Goal: Book appointment/travel/reservation

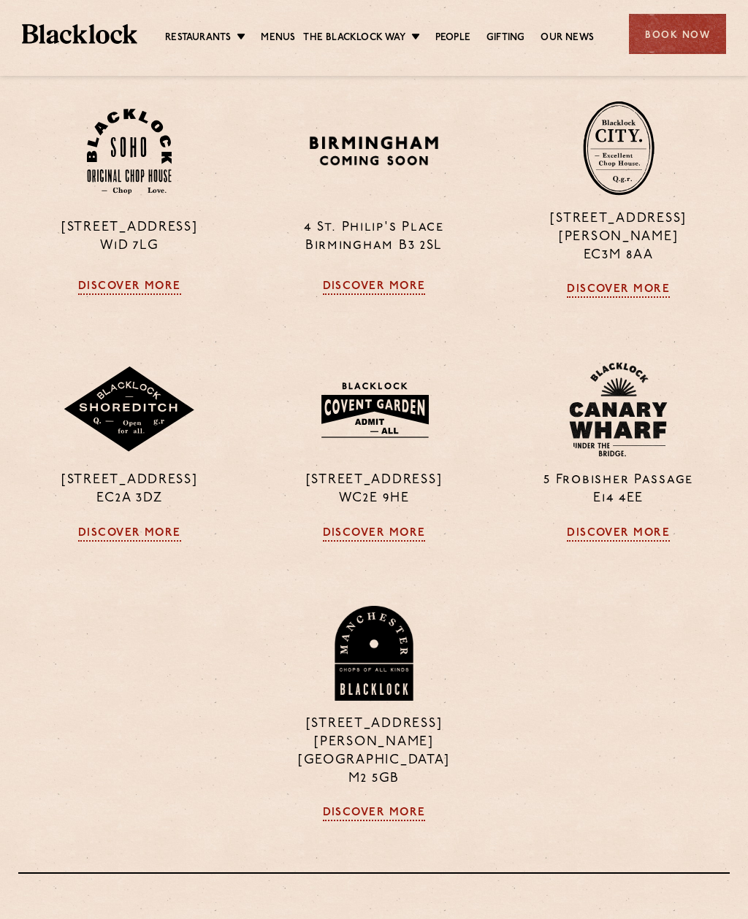
scroll to position [1451, 0]
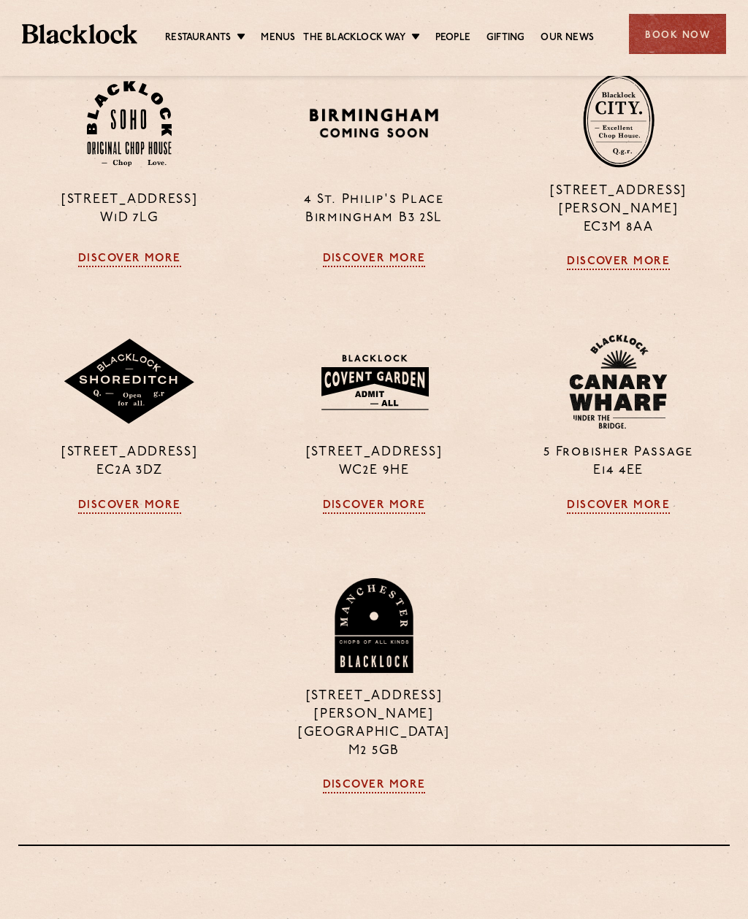
click at [590, 514] on link "Discover More" at bounding box center [618, 506] width 103 height 15
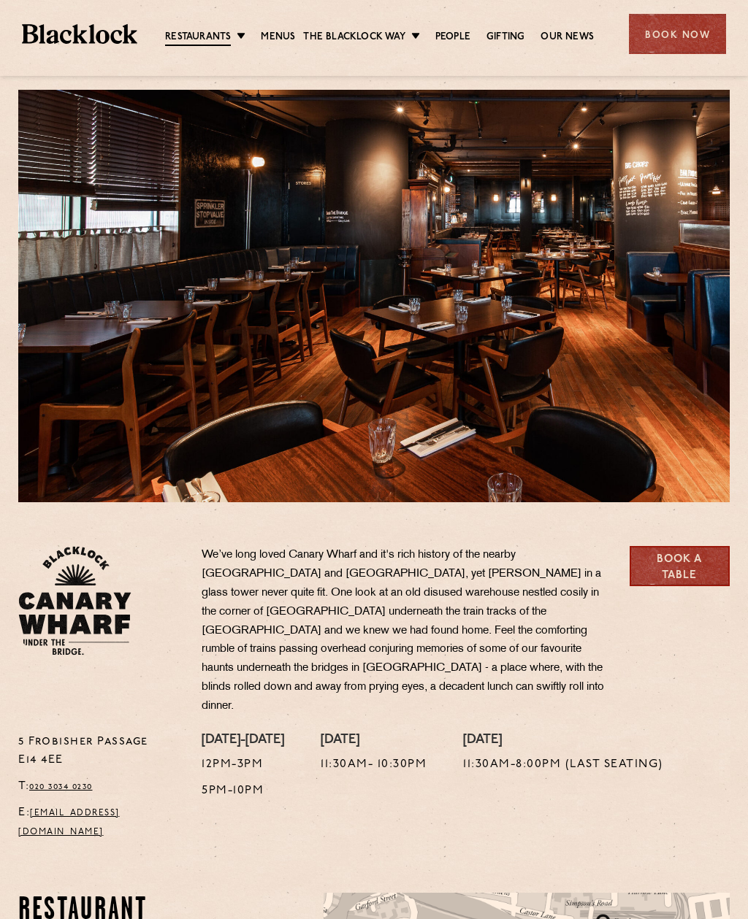
scroll to position [25, 0]
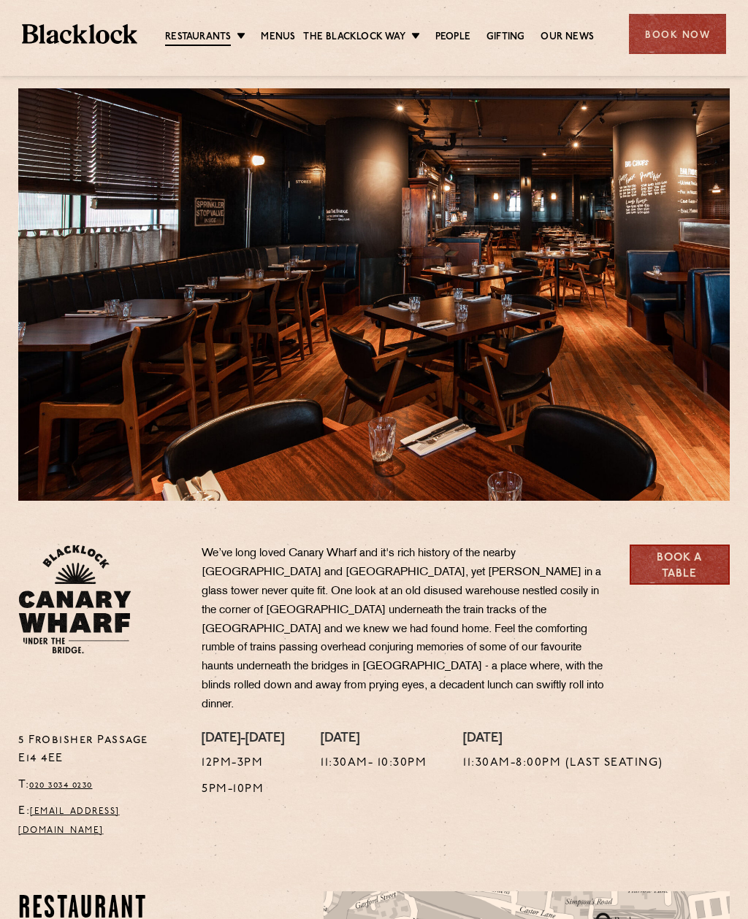
click at [283, 37] on link "Menus" at bounding box center [278, 37] width 34 height 15
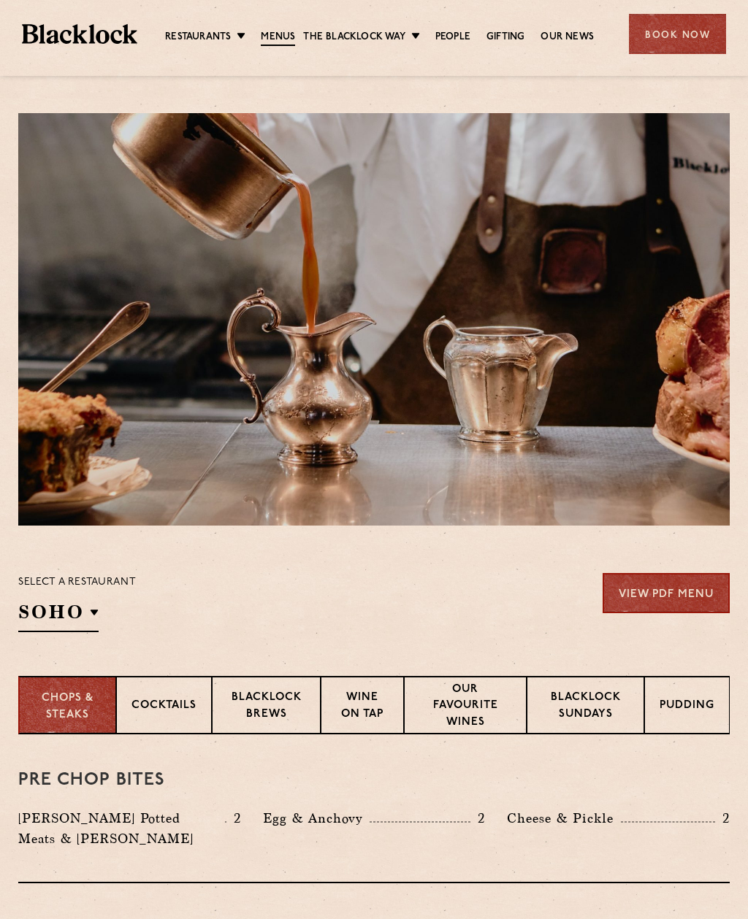
click at [0, 0] on p "Canary Wharf" at bounding box center [0, 0] width 0 height 0
click at [70, 529] on section "Select a restaurant Canary Wharf Soho Birmingham City Shoreditch Covent Garden …" at bounding box center [374, 601] width 748 height 150
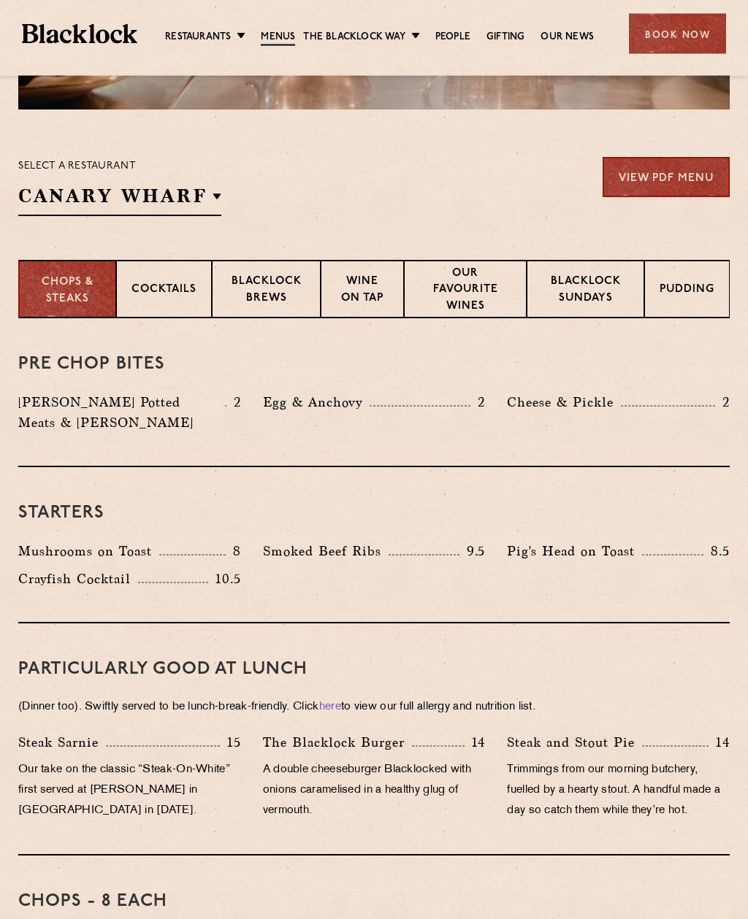
scroll to position [416, 0]
click at [142, 284] on p "Cocktails" at bounding box center [163, 291] width 65 height 18
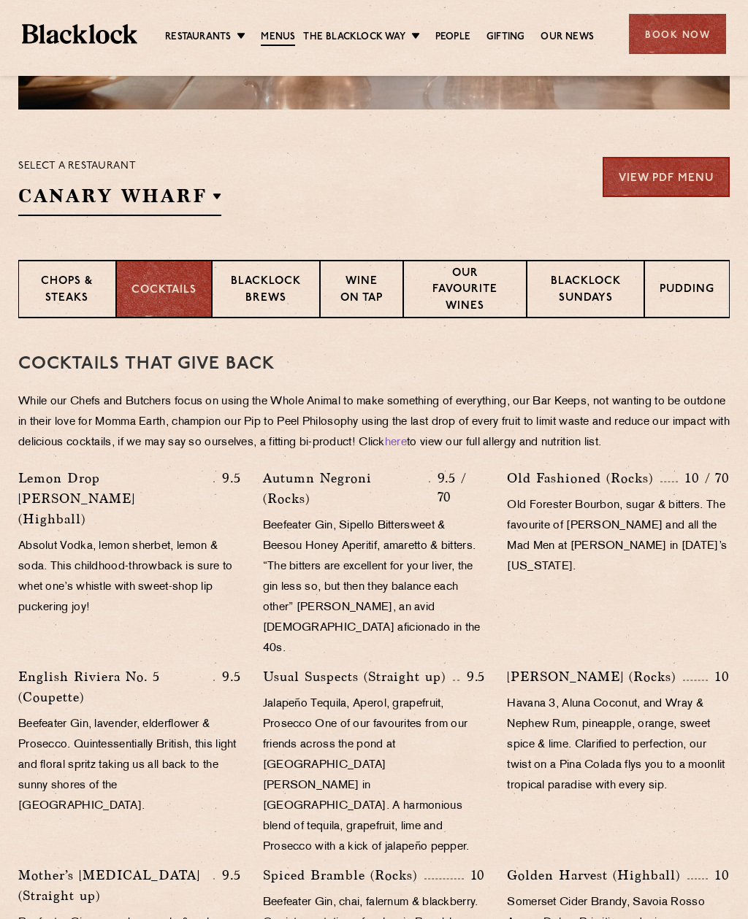
click at [275, 305] on p "Blacklock Brews" at bounding box center [266, 291] width 78 height 34
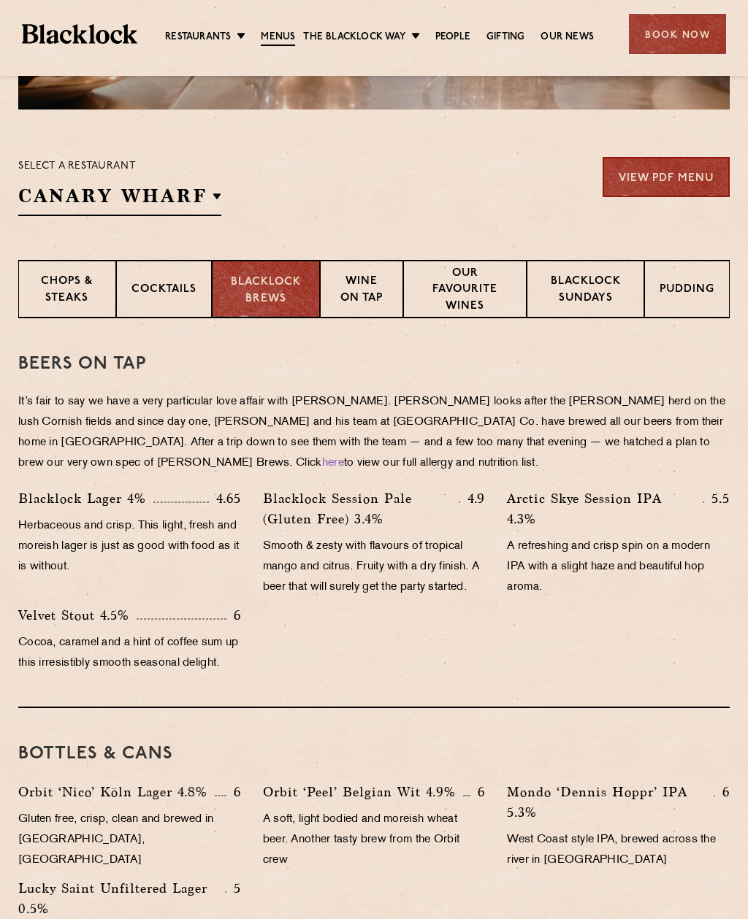
click at [371, 288] on p "Wine on Tap" at bounding box center [361, 291] width 53 height 34
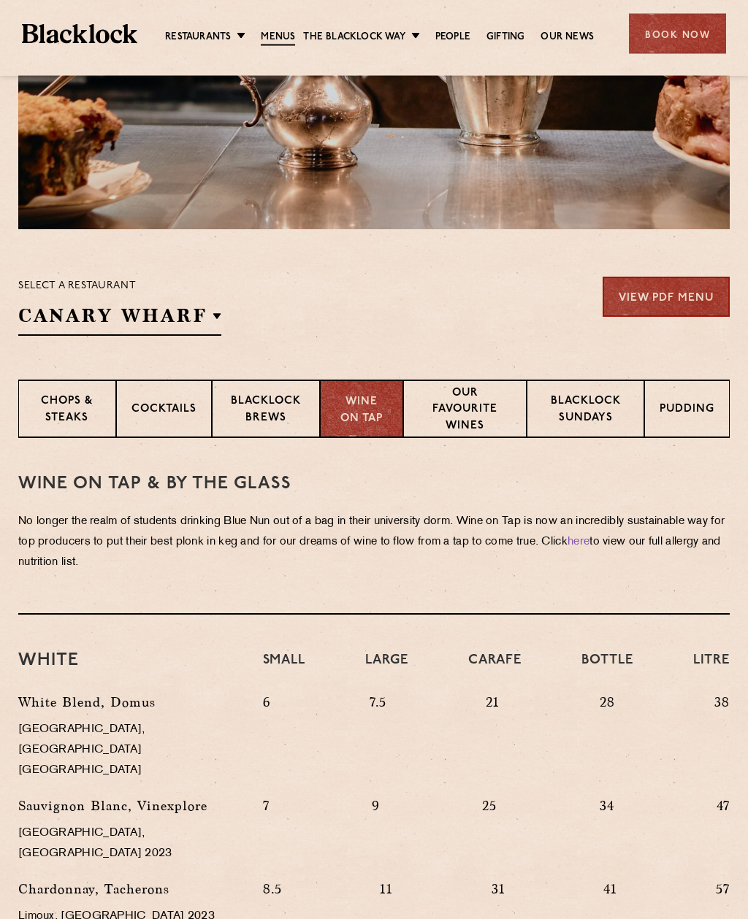
scroll to position [296, 0]
click at [443, 434] on p "Our favourite wines" at bounding box center [464, 411] width 93 height 51
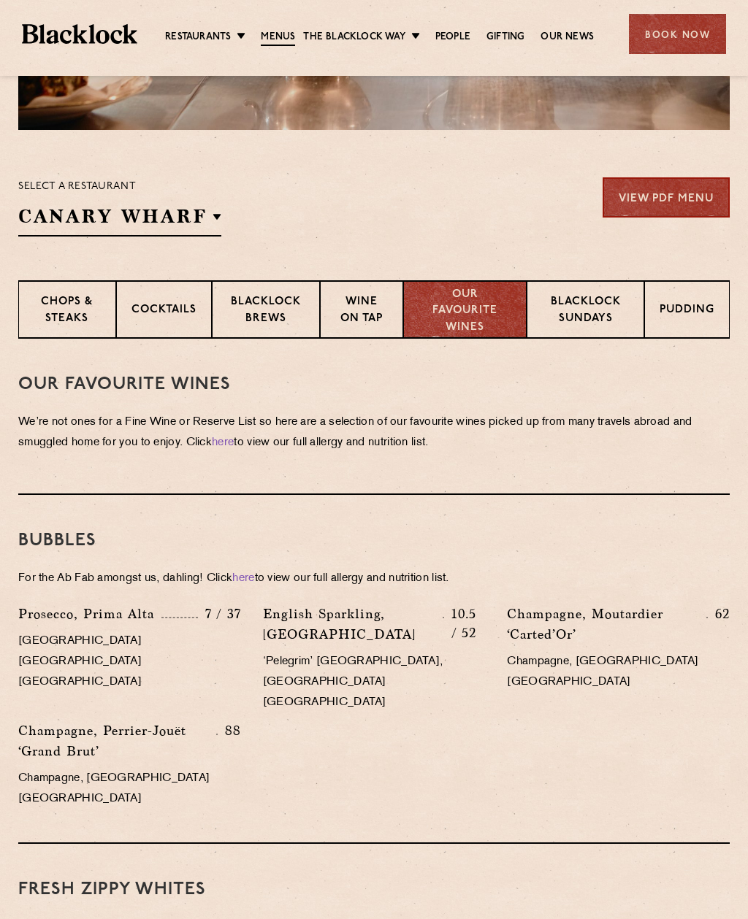
scroll to position [345, 0]
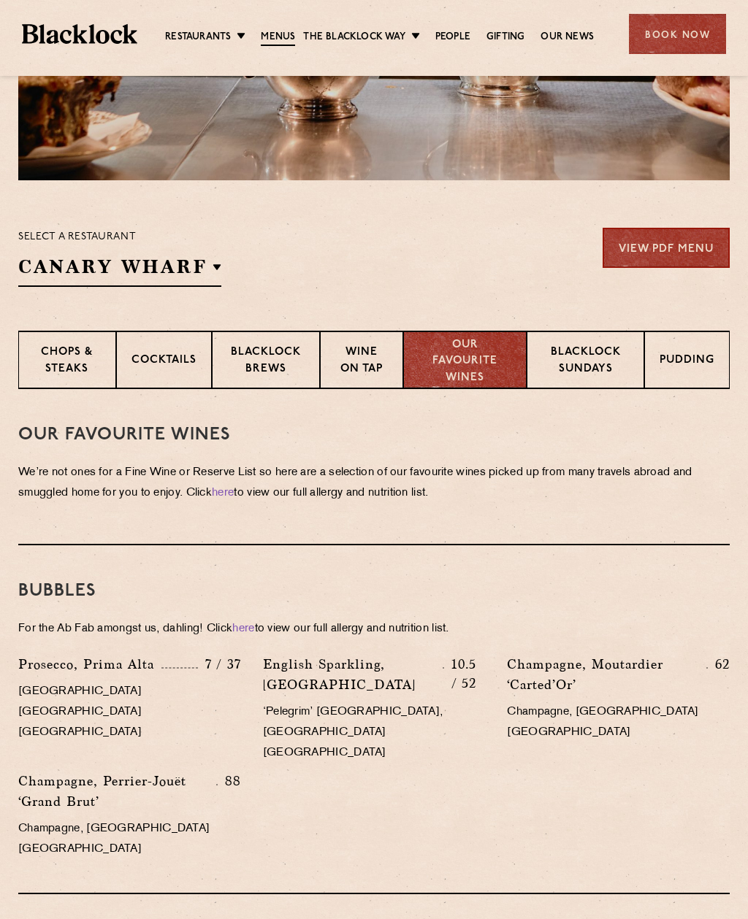
click at [565, 376] on p "Blacklock Sundays" at bounding box center [585, 362] width 87 height 34
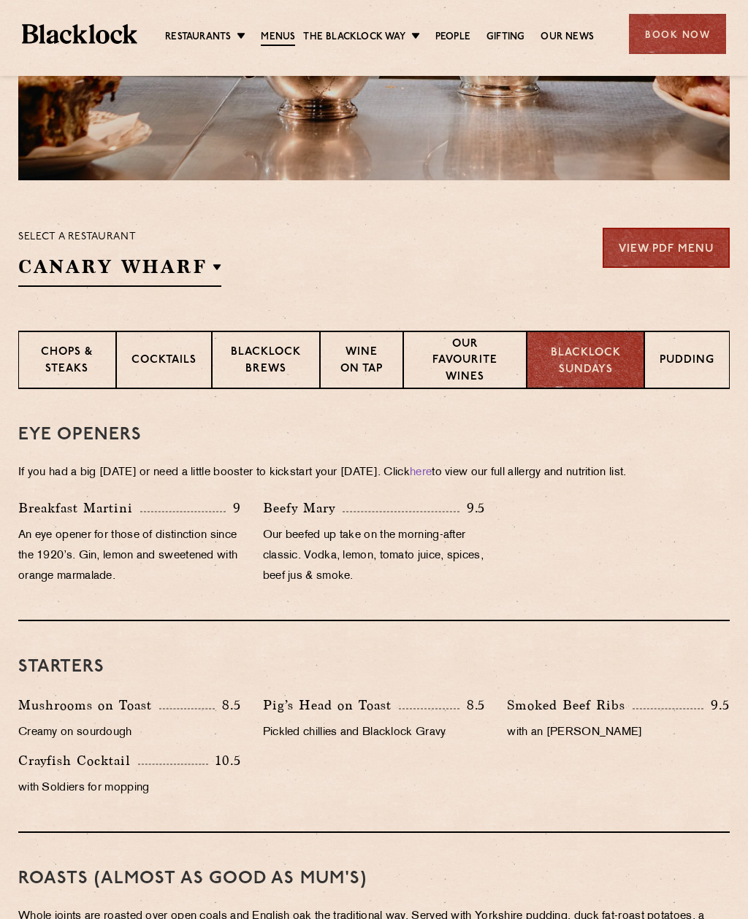
click at [688, 374] on div "Pudding" at bounding box center [686, 360] width 85 height 58
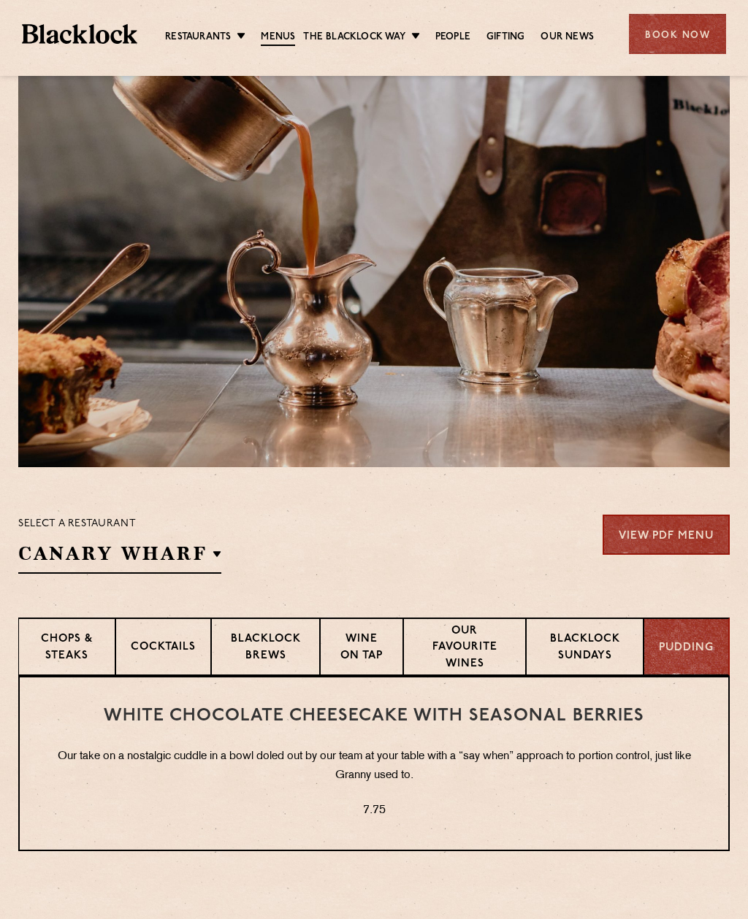
scroll to position [0, 0]
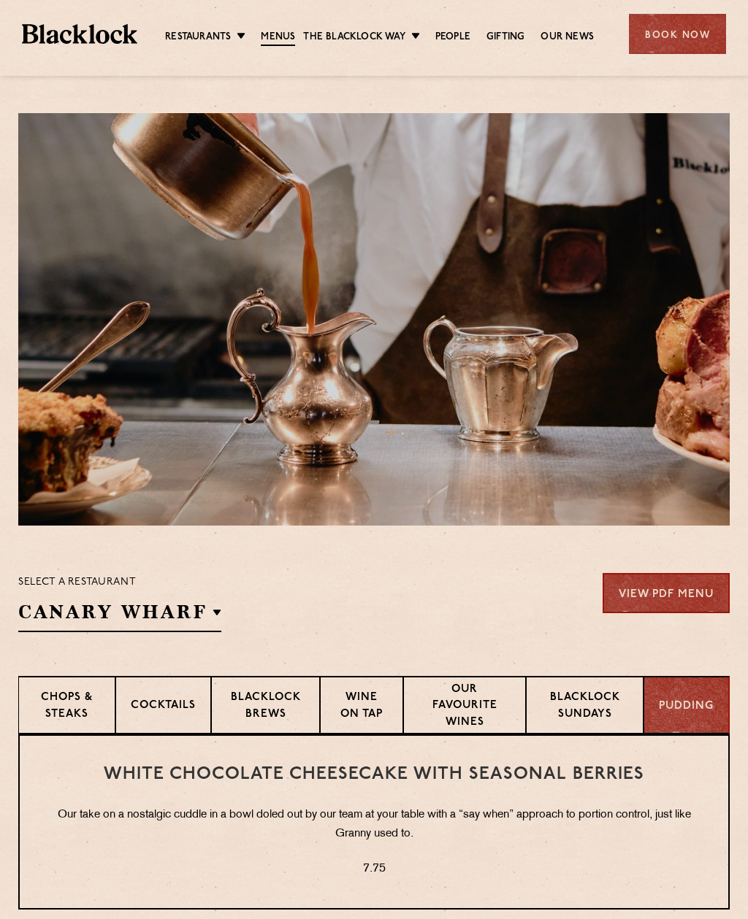
click at [367, 26] on ul "Restaurants Soho City Shoreditch Covent Garden Canary Wharf Manchester Birmingh…" at bounding box center [379, 34] width 484 height 23
click at [0, 0] on link "Butcher Price [DATE]" at bounding box center [0, 0] width 0 height 0
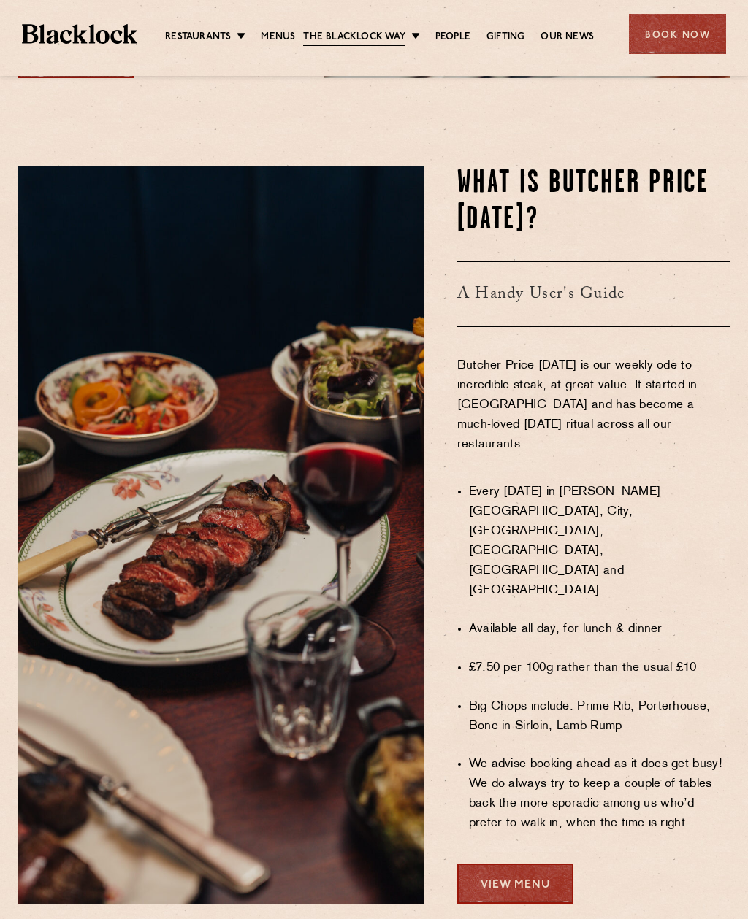
scroll to position [740, 0]
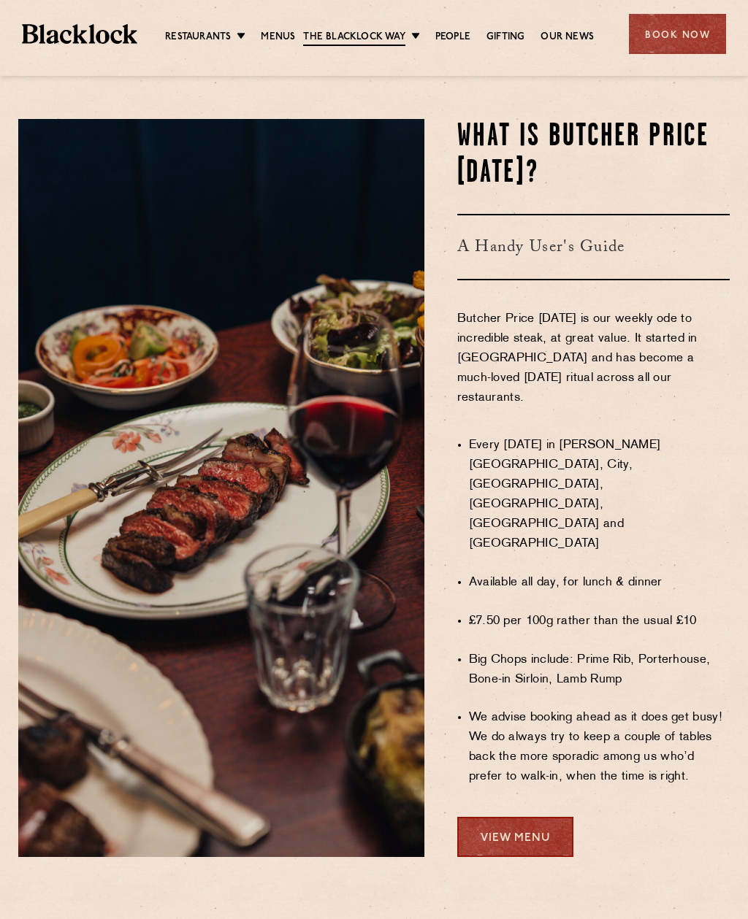
click at [675, 28] on div "Book Now" at bounding box center [677, 34] width 97 height 40
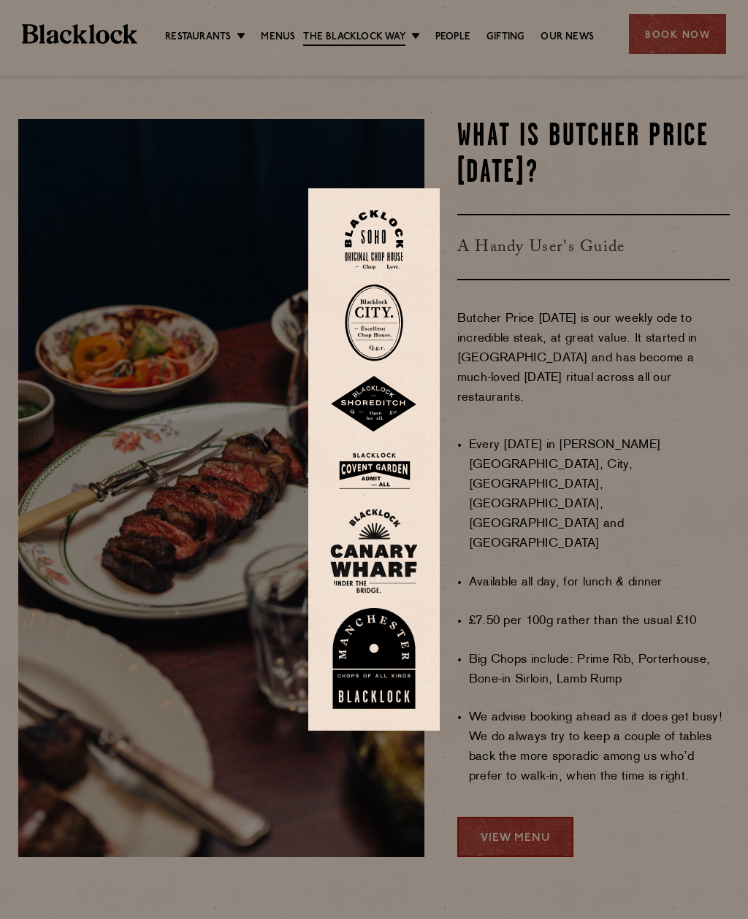
click at [364, 578] on img at bounding box center [374, 551] width 88 height 85
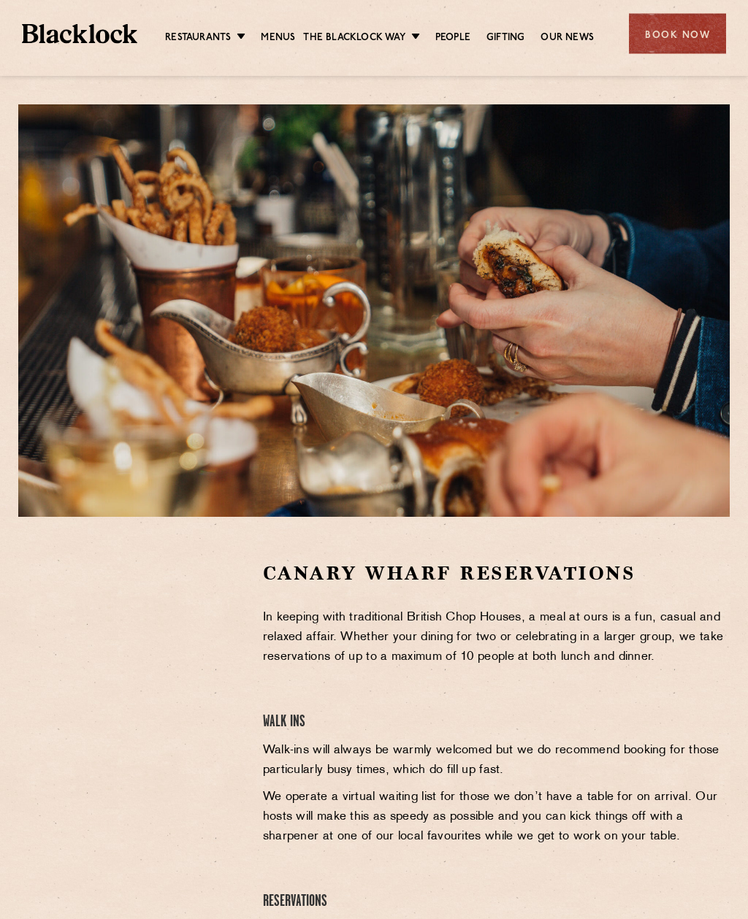
scroll to position [48, 0]
